Goal: Find specific page/section: Find specific page/section

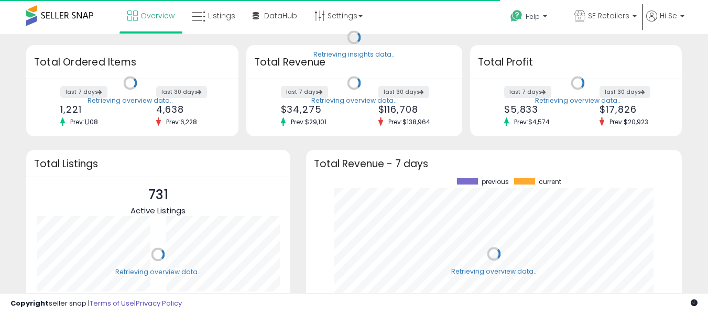
scroll to position [146, 355]
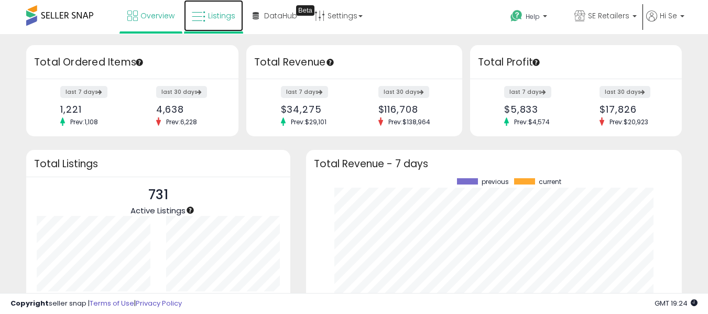
click at [225, 20] on span "Listings" at bounding box center [221, 15] width 27 height 10
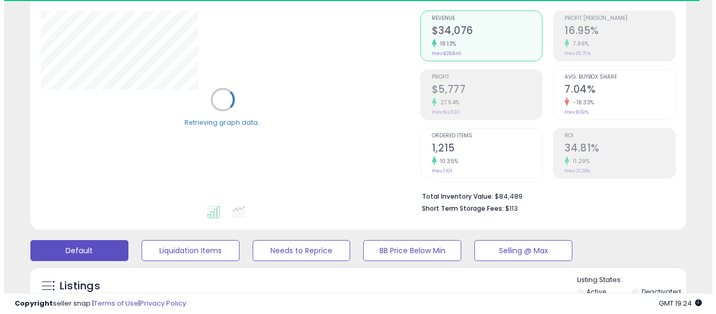
scroll to position [98, 0]
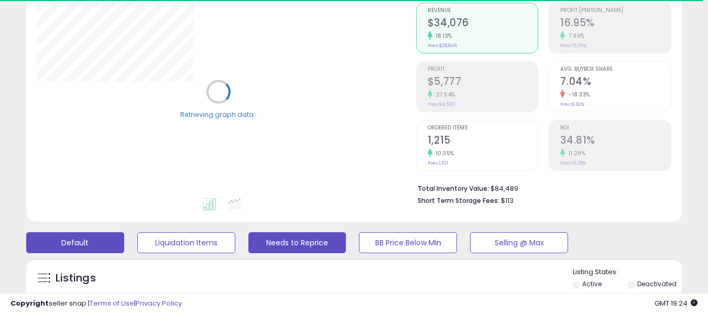
click at [328, 247] on button "Needs to Reprice" at bounding box center [297, 242] width 98 height 21
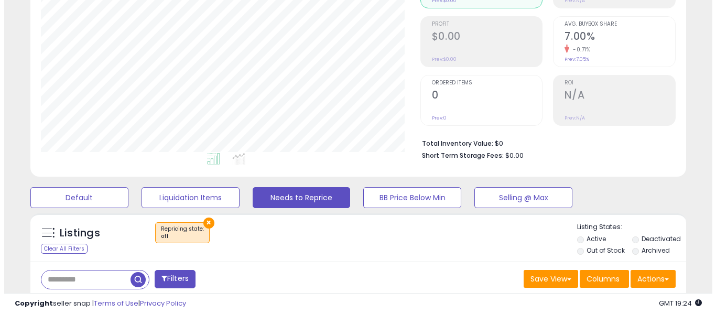
scroll to position [171, 0]
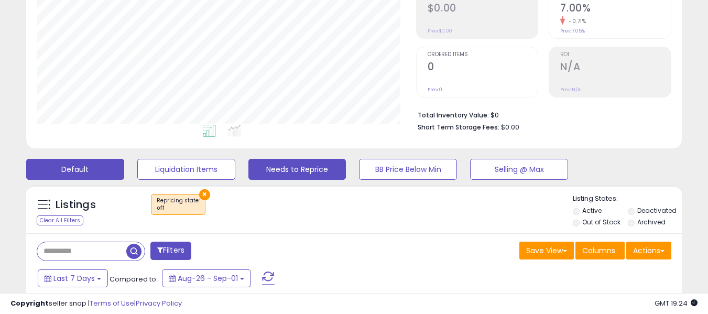
click at [95, 167] on button "Default" at bounding box center [75, 169] width 98 height 21
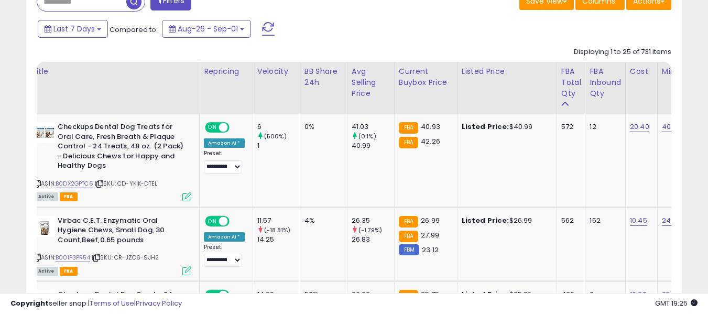
scroll to position [0, 0]
